Goal: Find specific page/section: Find specific page/section

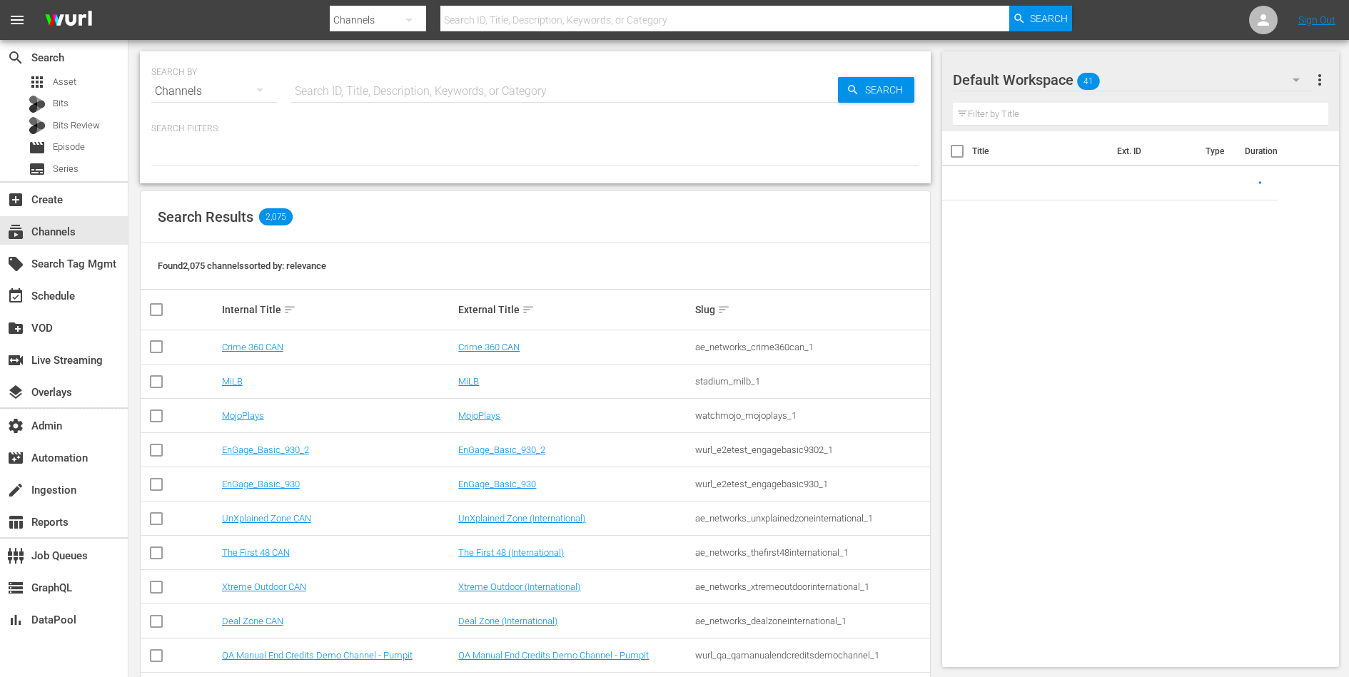
click at [395, 92] on input "text" at bounding box center [564, 91] width 547 height 34
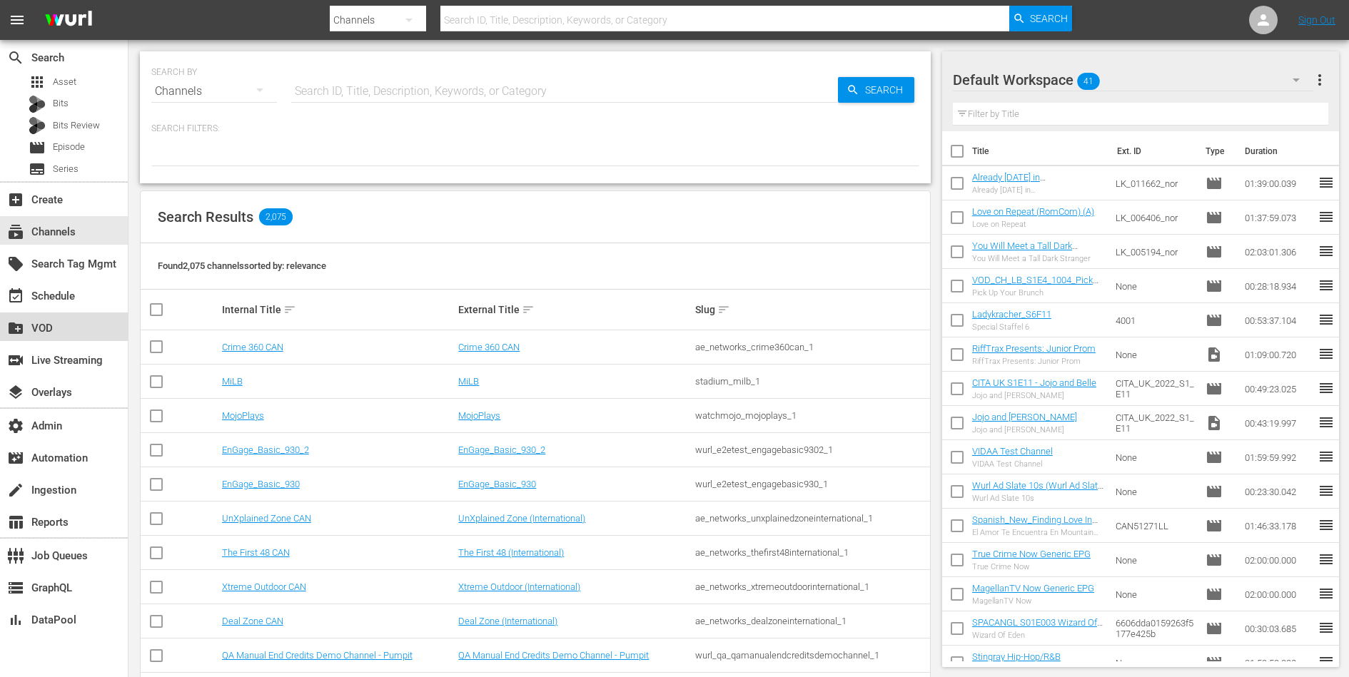
click at [45, 324] on div "create_new_folder VOD" at bounding box center [40, 326] width 80 height 13
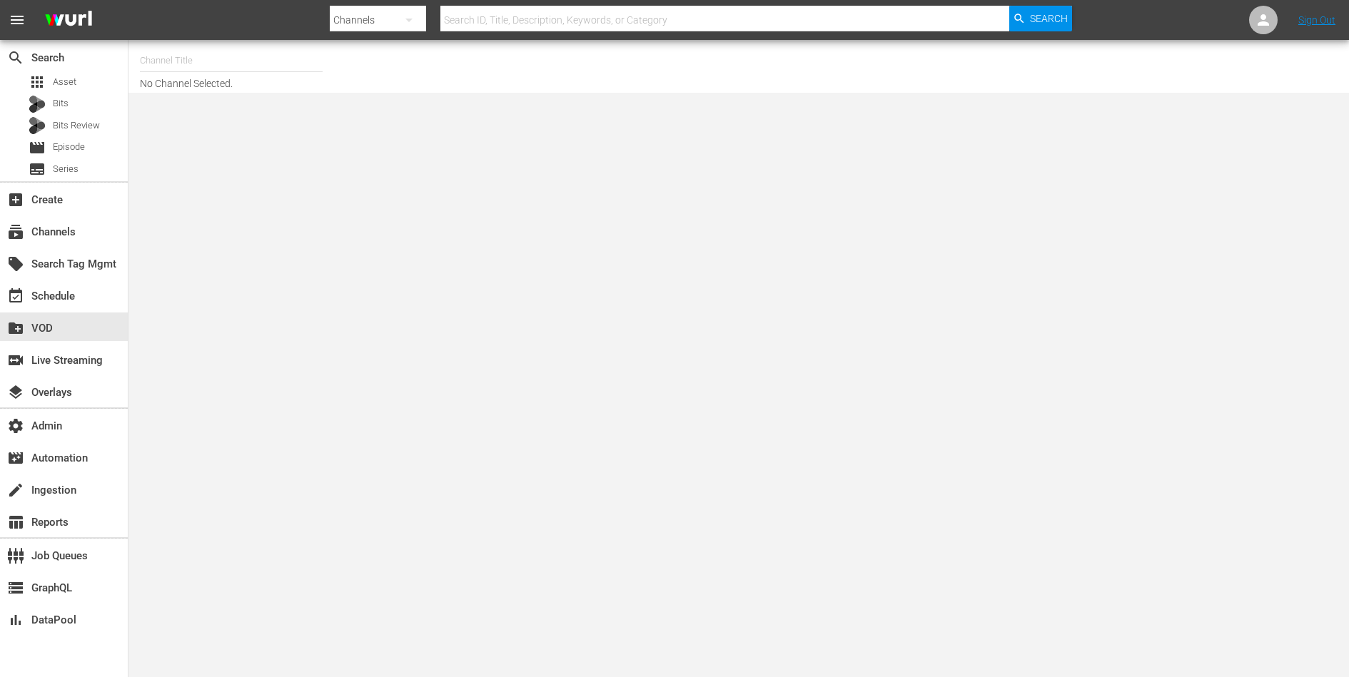
click at [263, 59] on input "text" at bounding box center [231, 61] width 183 height 34
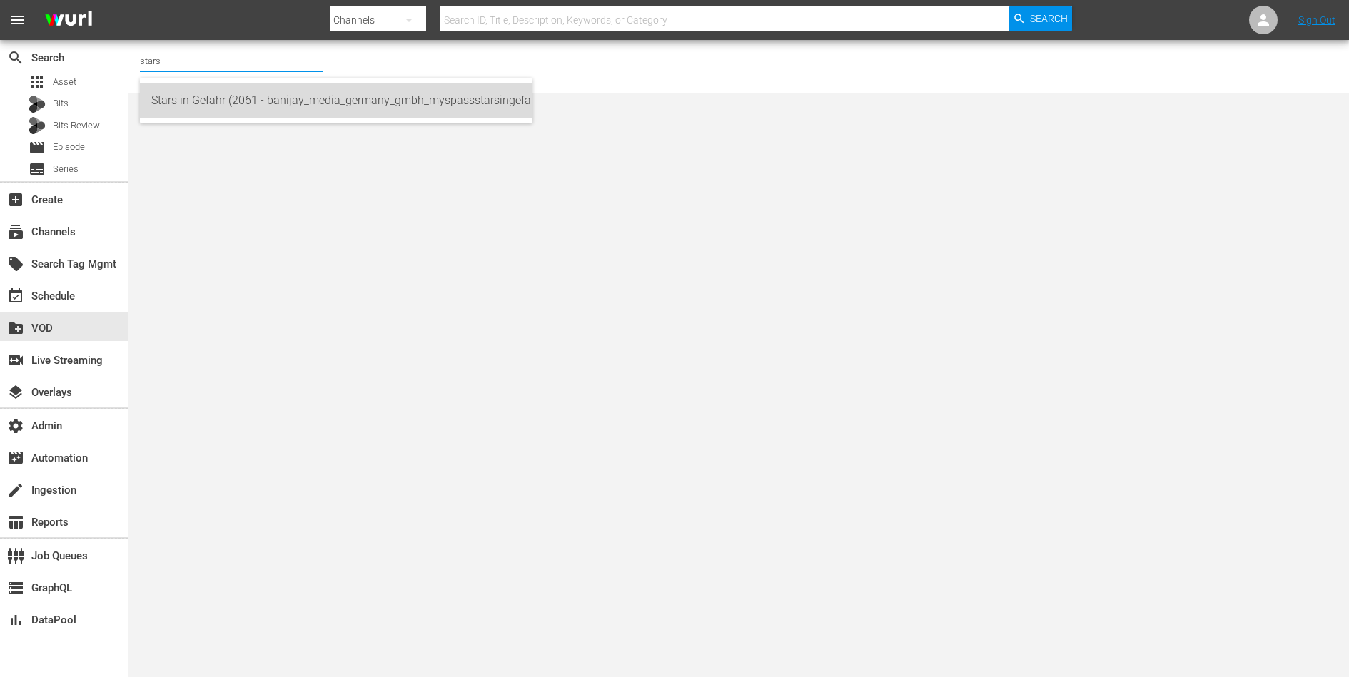
click at [264, 93] on div "Stars in Gefahr (2061 - banijay_media_germany_gmbh_myspassstarsingefahr_1)" at bounding box center [336, 100] width 370 height 34
type input "Stars in Gefahr (2061 - banijay_media_germany_gmbh_myspassstarsingefahr_1)"
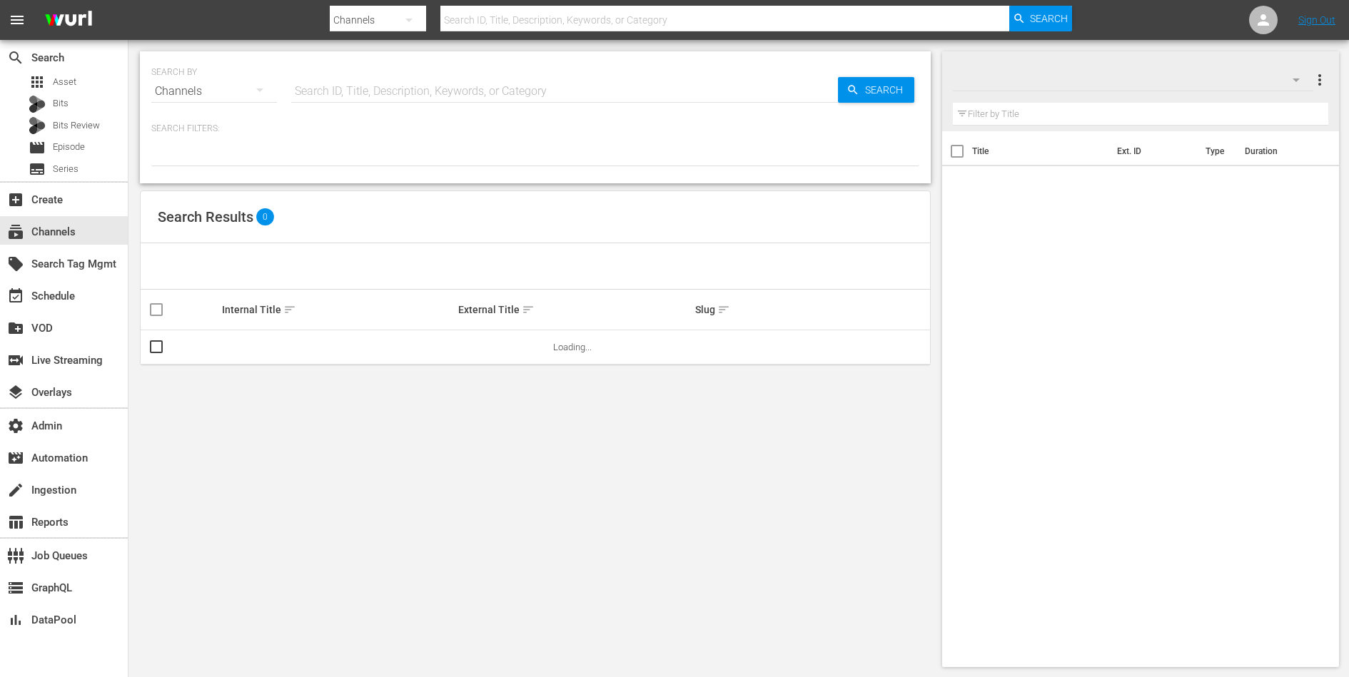
click at [380, 97] on input "text" at bounding box center [564, 91] width 547 height 34
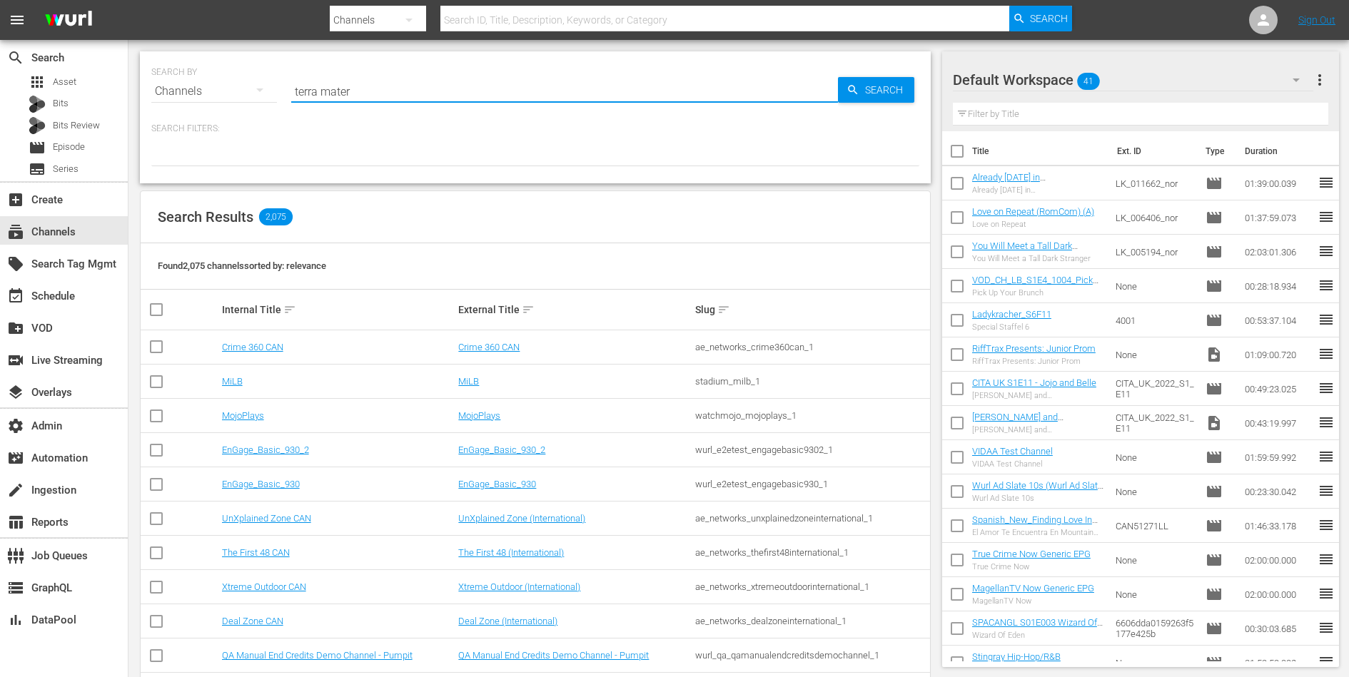
type input "terra mater"
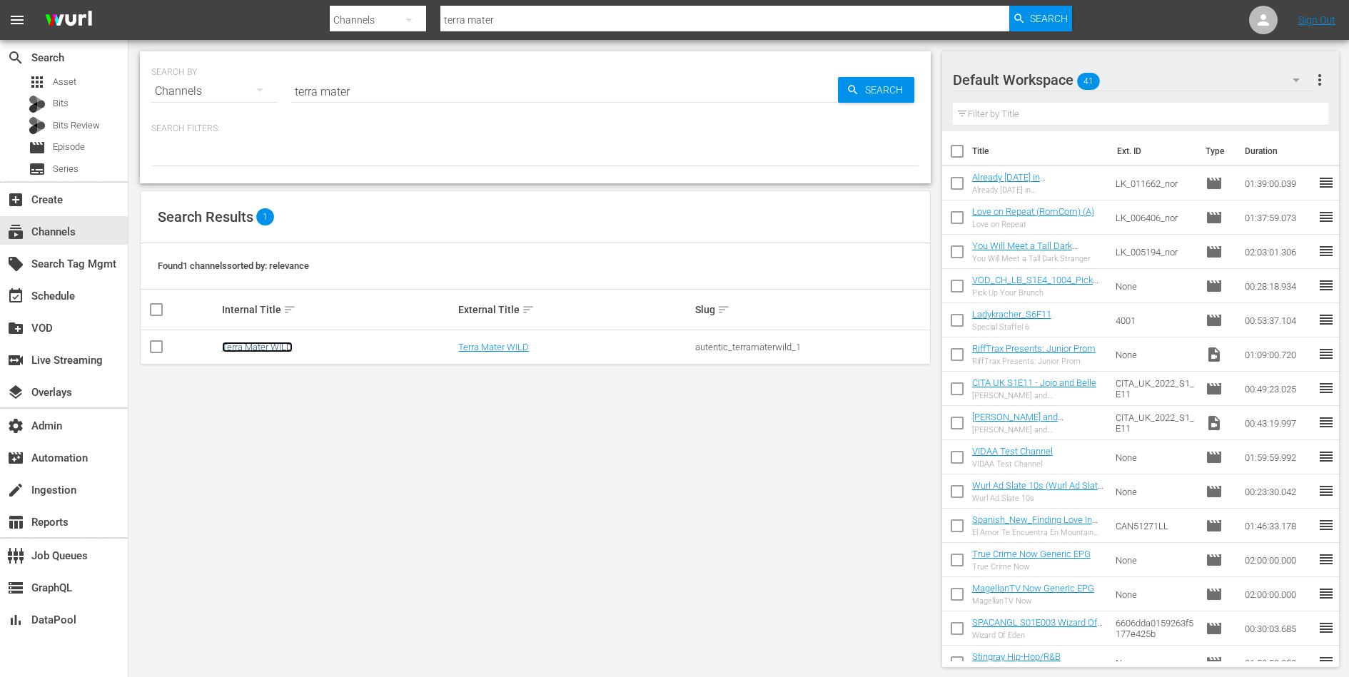
click at [278, 343] on link "Terra Mater WILD" at bounding box center [257, 347] width 71 height 11
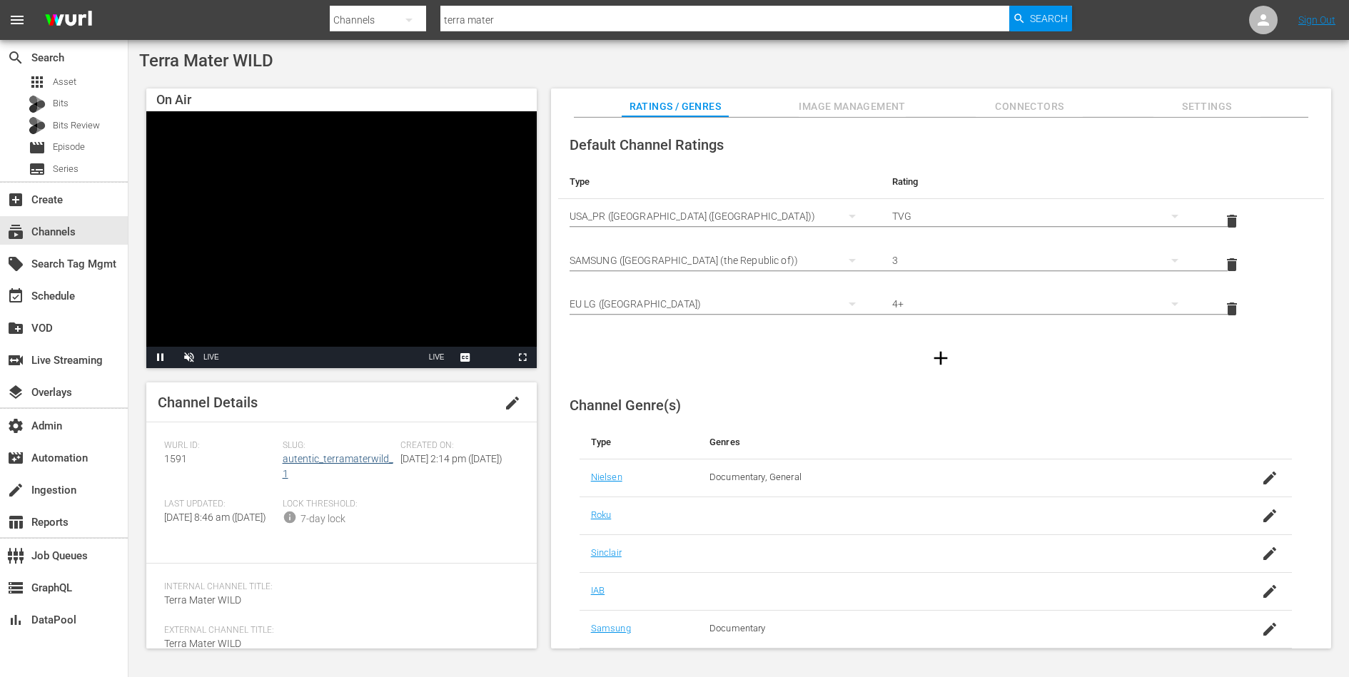
click at [292, 423] on div "Channel Details edit [PERSON_NAME] ID: 1591 Slug: autentic_terramaterwild_1 Cre…" at bounding box center [341, 516] width 390 height 266
click at [330, 456] on link "autentic_terramaterwild_1" at bounding box center [338, 466] width 111 height 26
